Goal: Task Accomplishment & Management: Use online tool/utility

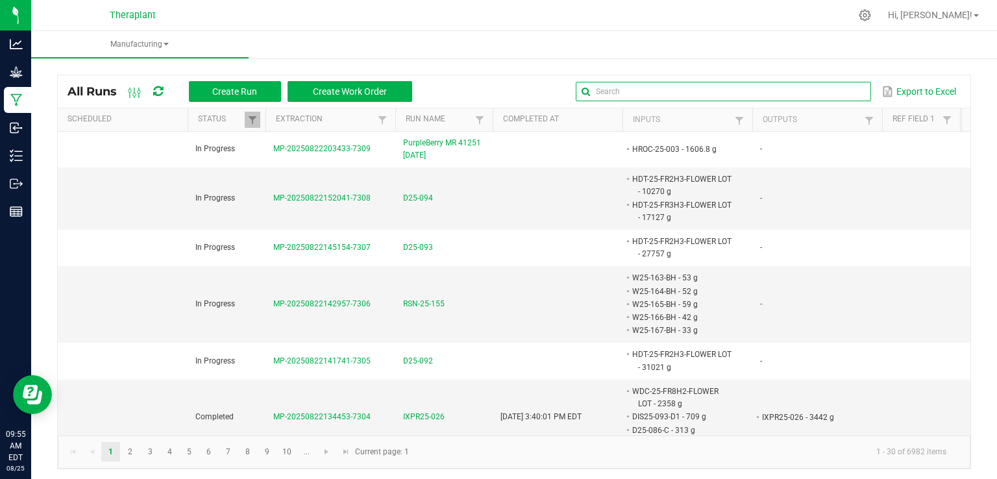
click at [830, 82] on input "text" at bounding box center [723, 91] width 295 height 19
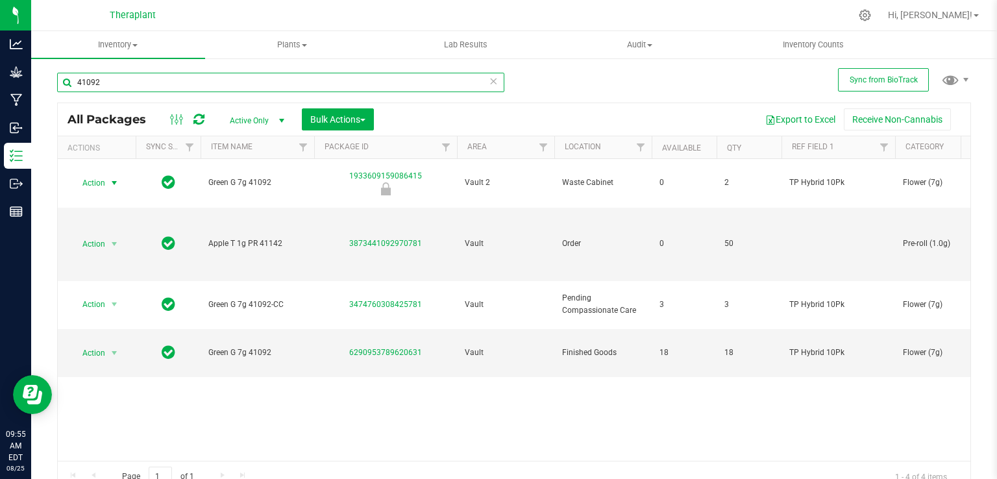
click at [483, 81] on input "41092" at bounding box center [280, 82] width 447 height 19
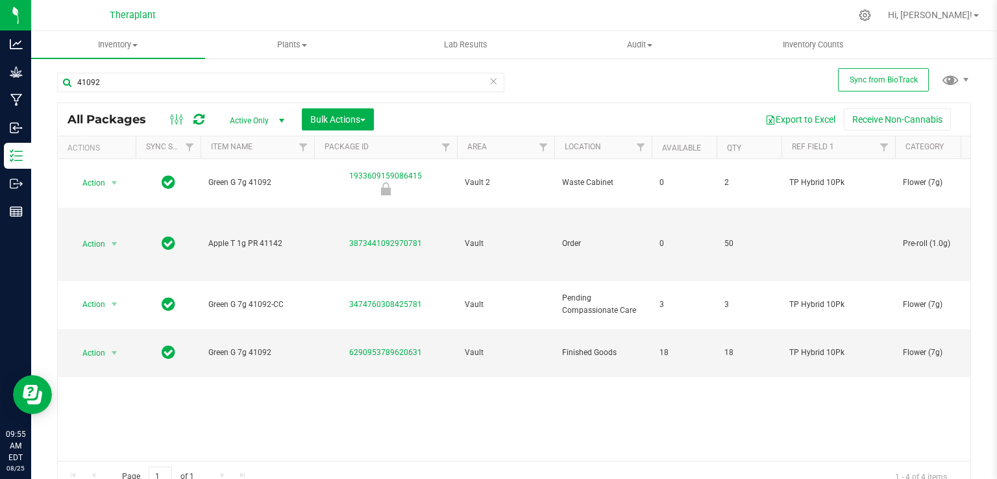
click at [490, 81] on icon at bounding box center [493, 81] width 9 height 16
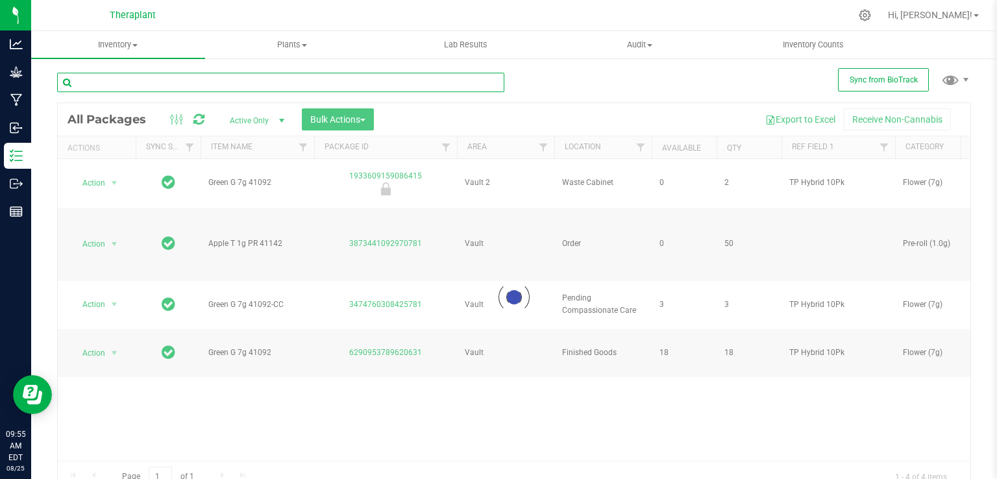
click at [392, 85] on input "text" at bounding box center [280, 82] width 447 height 19
type input "ci25"
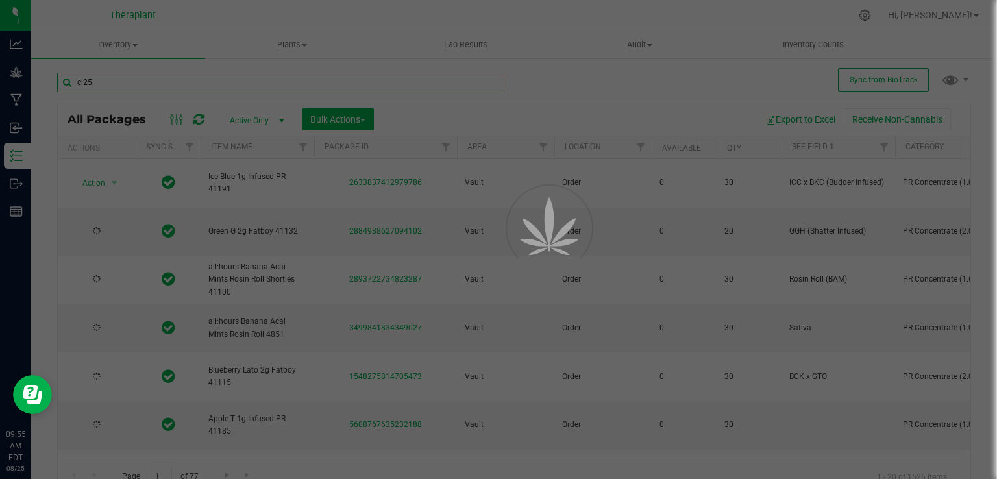
type input "[DATE]"
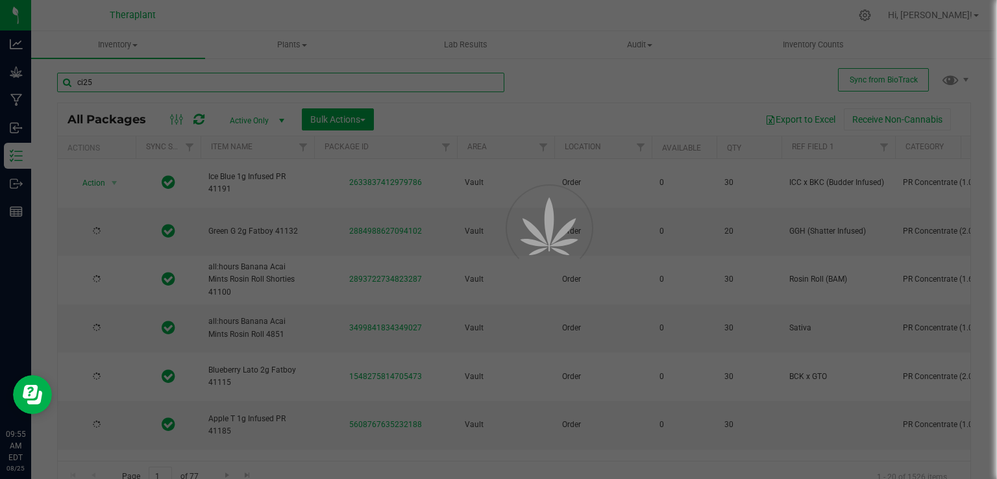
type input "[DATE]"
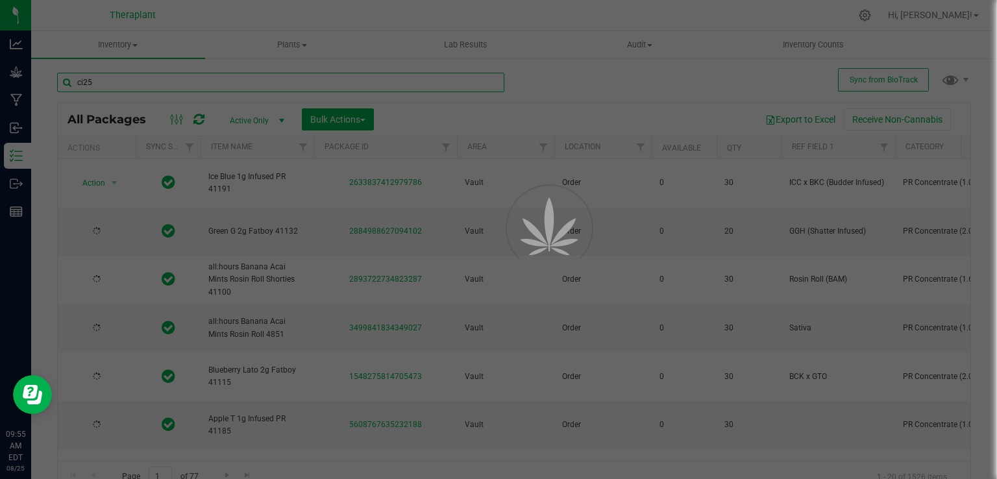
type input "[DATE]"
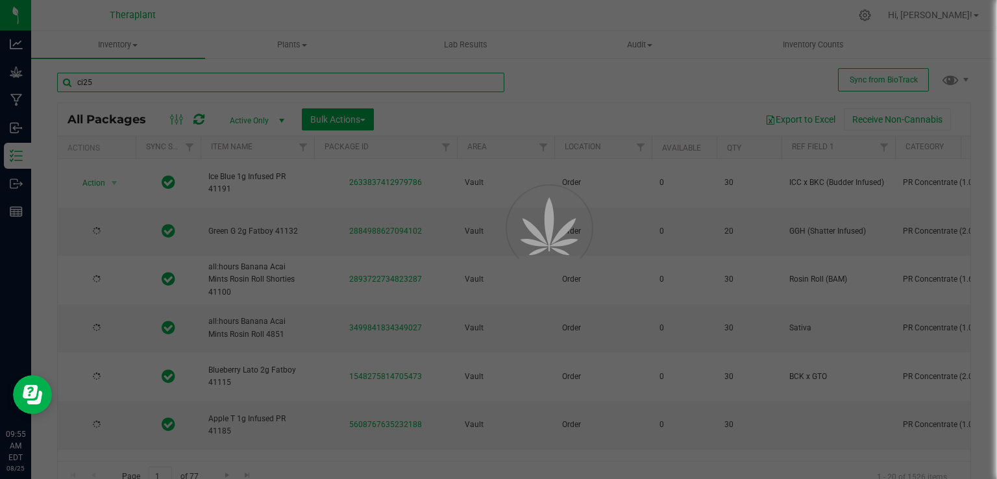
type input "[DATE]"
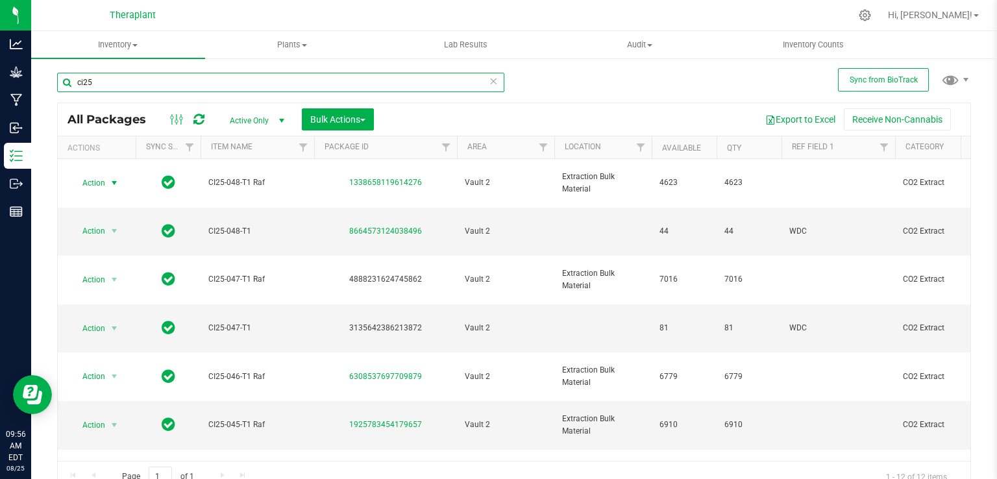
type input "ci25"
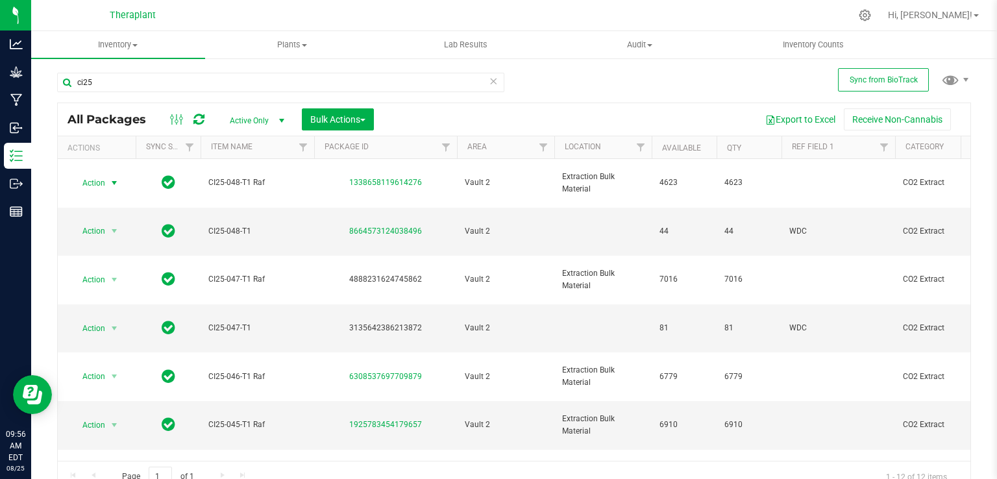
click at [93, 174] on span "Action" at bounding box center [88, 183] width 35 height 18
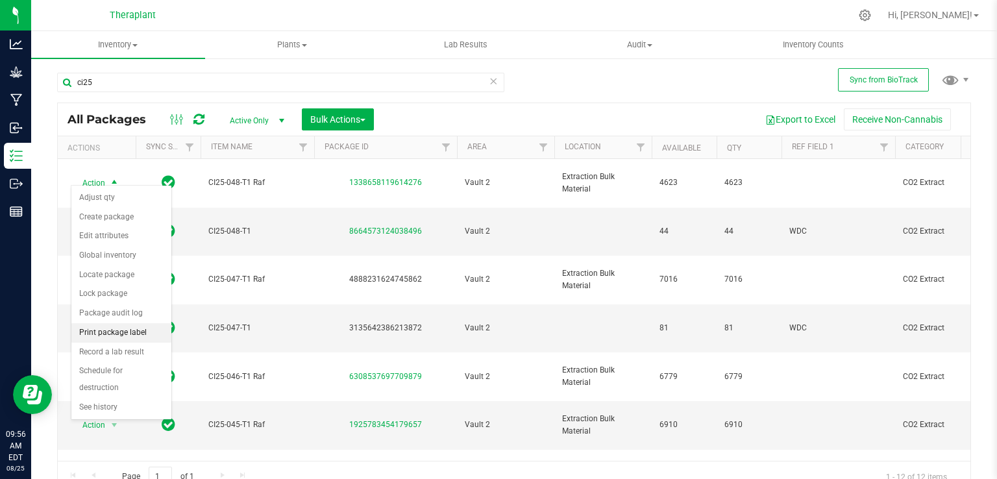
click at [101, 328] on li "Print package label" at bounding box center [121, 332] width 100 height 19
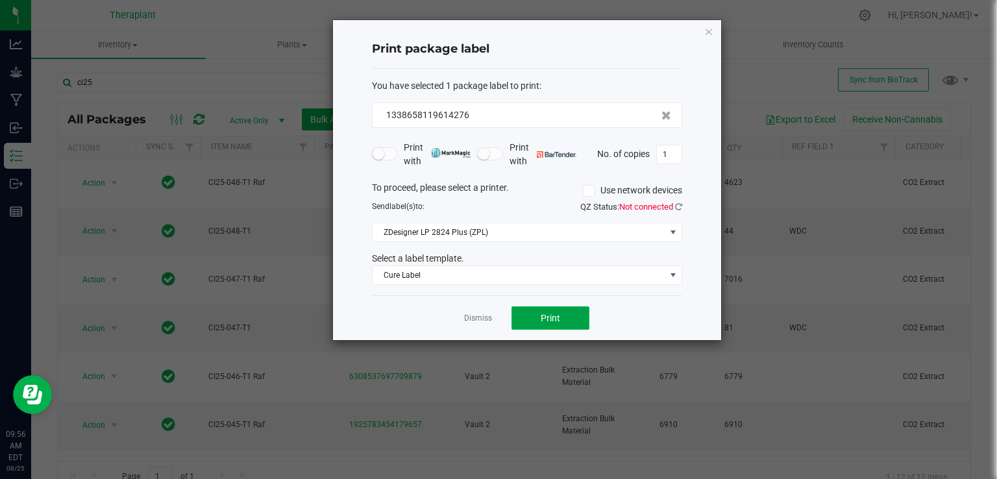
click at [525, 316] on button "Print" at bounding box center [551, 317] width 78 height 23
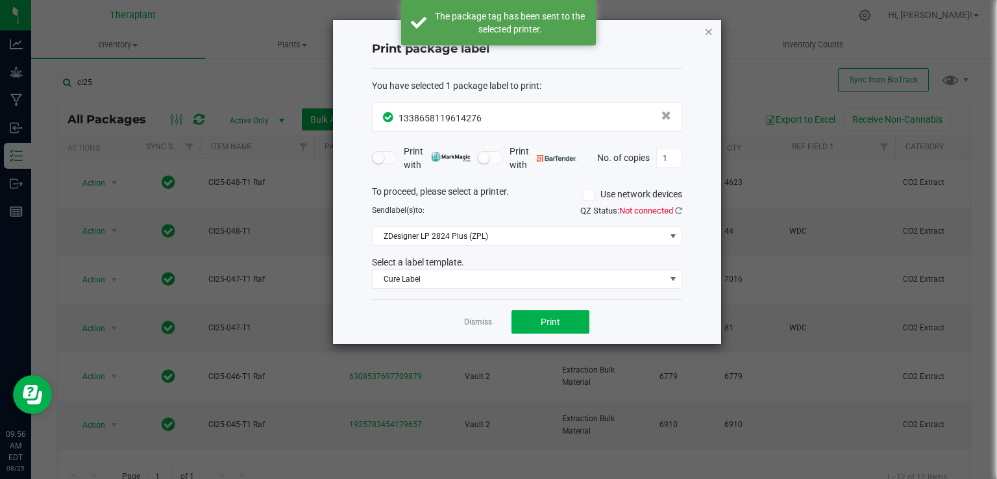
click at [710, 30] on icon "button" at bounding box center [708, 31] width 9 height 16
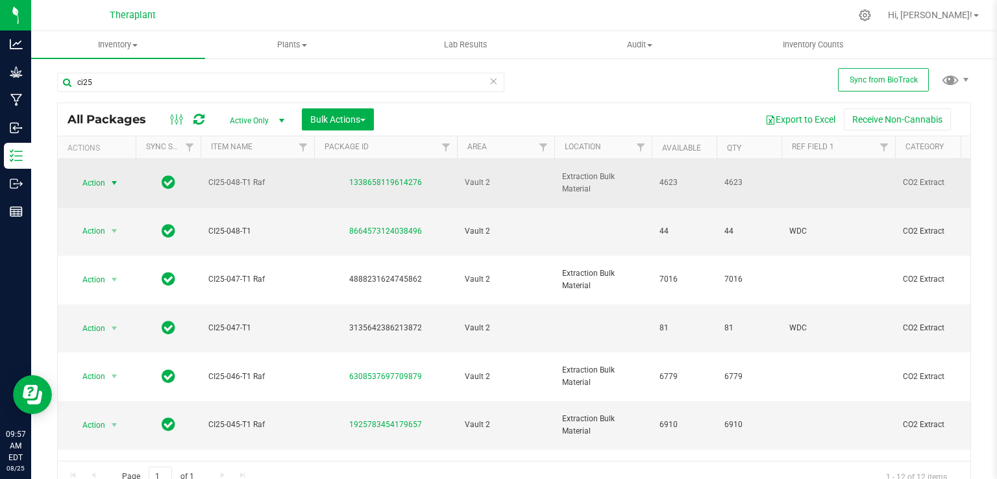
click at [118, 178] on span "select" at bounding box center [114, 183] width 10 height 10
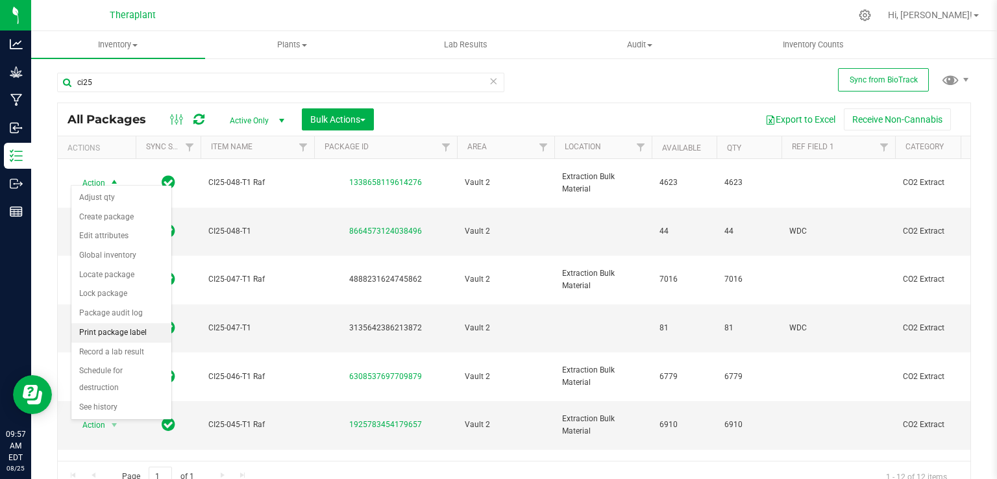
click at [130, 329] on li "Print package label" at bounding box center [121, 332] width 100 height 19
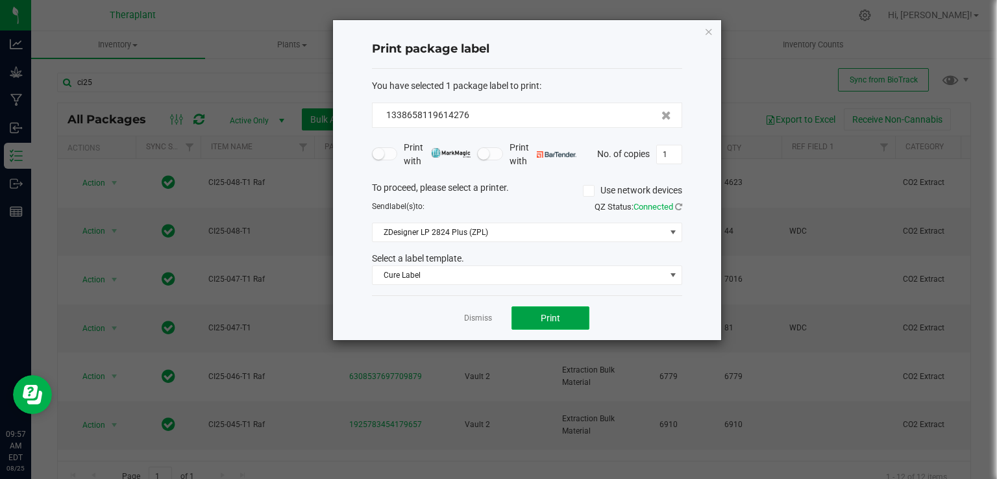
click at [569, 310] on button "Print" at bounding box center [551, 317] width 78 height 23
